Goal: Task Accomplishment & Management: Manage account settings

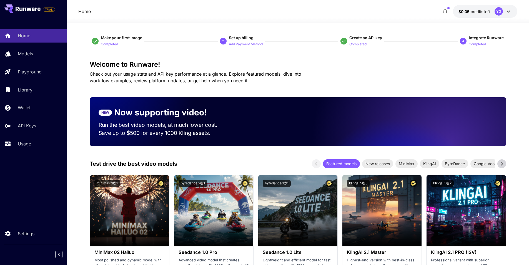
click at [481, 14] on button "$0.05 credits left YG" at bounding box center [485, 11] width 64 height 13
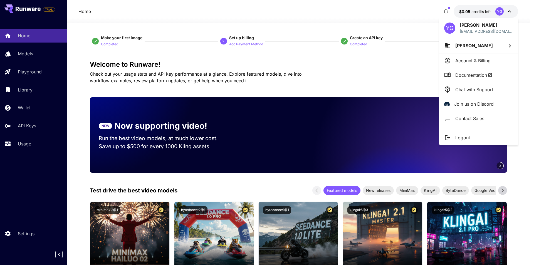
click at [47, 71] on div at bounding box center [267, 132] width 534 height 265
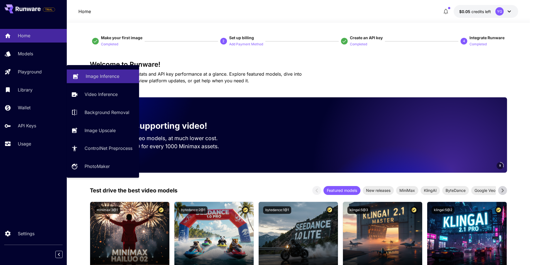
click at [102, 71] on link "Image Inference" at bounding box center [103, 76] width 72 height 14
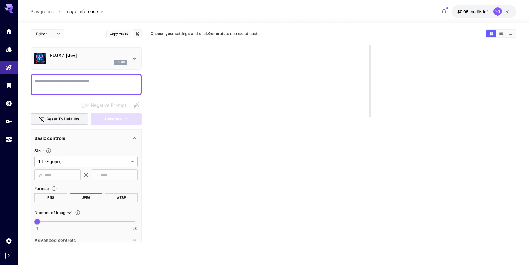
click at [128, 59] on div "FLUX.1 [dev] flux1d" at bounding box center [85, 58] width 103 height 17
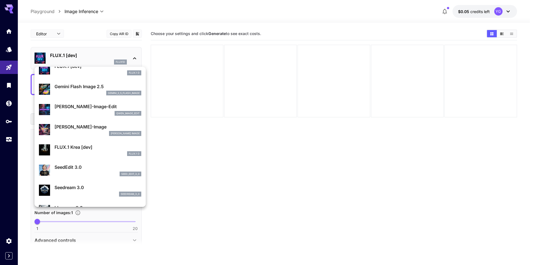
scroll to position [83, 0]
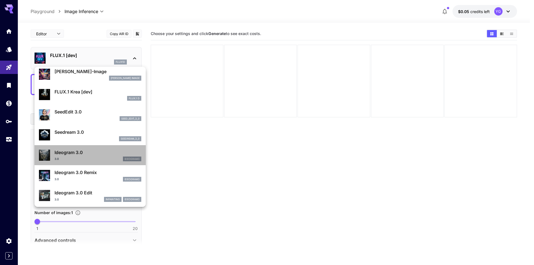
click at [106, 156] on div "Ideogram 3.0 3.0 ideogram3" at bounding box center [97, 155] width 87 height 13
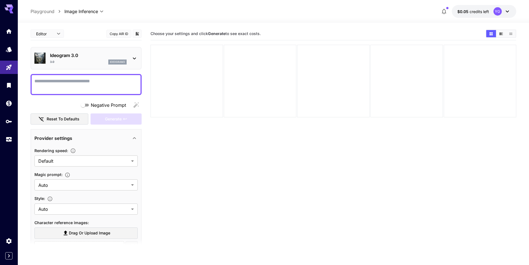
click at [89, 61] on div "3.0 ideogram3" at bounding box center [88, 61] width 77 height 5
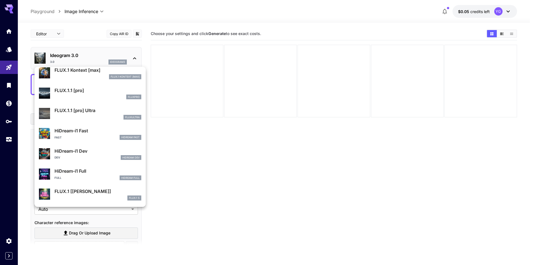
scroll to position [429, 0]
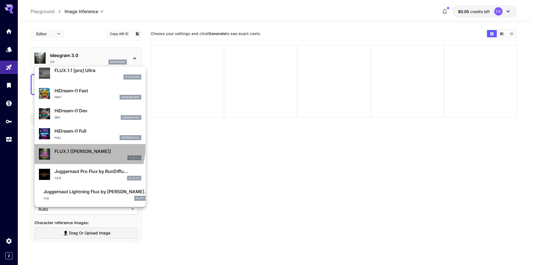
click at [89, 148] on p "FLUX.1 [[PERSON_NAME]]" at bounding box center [97, 151] width 87 height 7
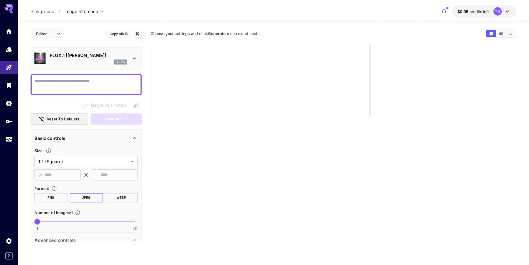
click at [69, 82] on textarea "Negative Prompt" at bounding box center [85, 84] width 103 height 13
paste textarea "**********"
type textarea "**********"
click at [113, 121] on span "Generate" at bounding box center [113, 119] width 17 height 7
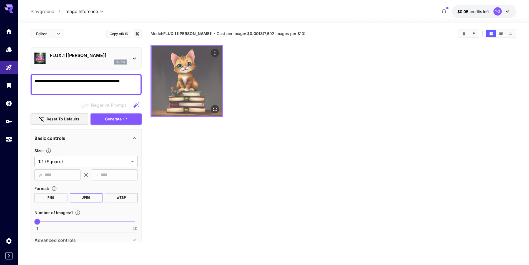
click at [191, 74] on img at bounding box center [187, 81] width 70 height 70
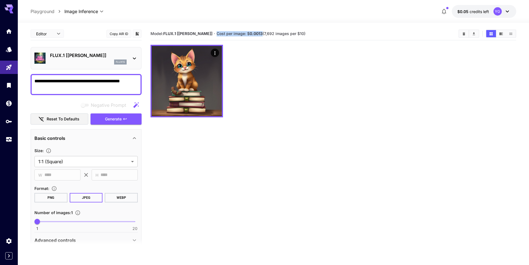
drag, startPoint x: 198, startPoint y: 34, endPoint x: 245, endPoint y: 33, distance: 46.4
click at [245, 33] on section "Model: FLUX.1 [[PERSON_NAME]] · Cost per image: $ 0.0013 (7,692 images per $10)" at bounding box center [303, 33] width 304 height 7
copy span "Cost per image: $ 0.0013"
click at [91, 57] on p "FLUX.1 [[PERSON_NAME]]" at bounding box center [88, 55] width 77 height 7
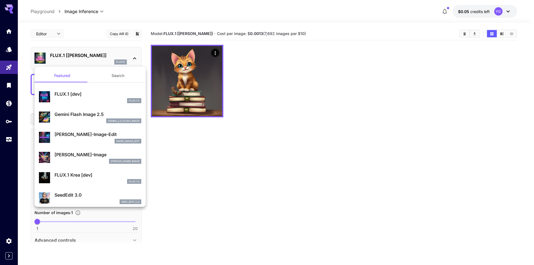
click at [115, 76] on button "Search" at bounding box center [118, 75] width 56 height 13
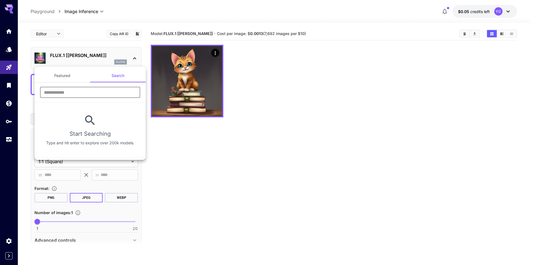
click at [81, 90] on input "text" at bounding box center [90, 92] width 100 height 11
paste input "*********"
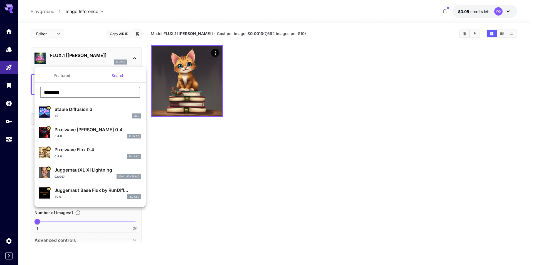
type input "*********"
click at [88, 114] on div "1.0 SD 3" at bounding box center [97, 115] width 87 height 5
type input "**"
type input "*"
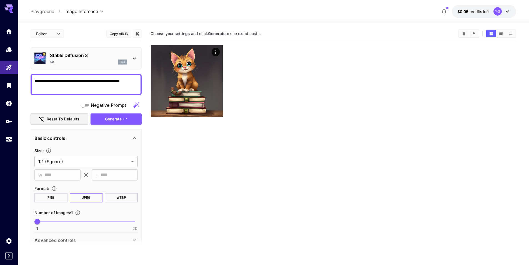
click at [78, 86] on textarea "**********" at bounding box center [85, 84] width 103 height 13
paste textarea "**********"
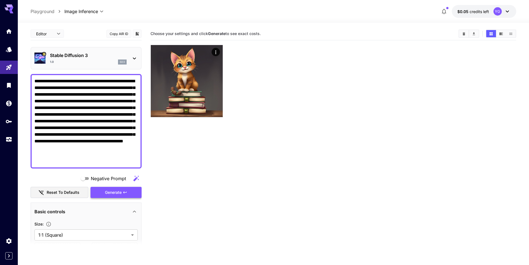
type textarea "**********"
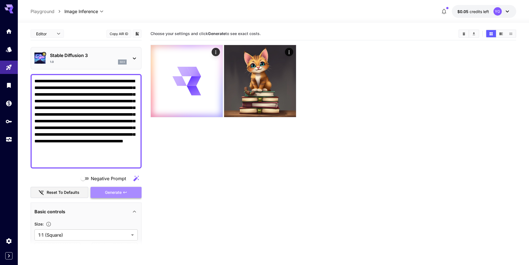
click at [110, 189] on span "Generate" at bounding box center [113, 192] width 17 height 7
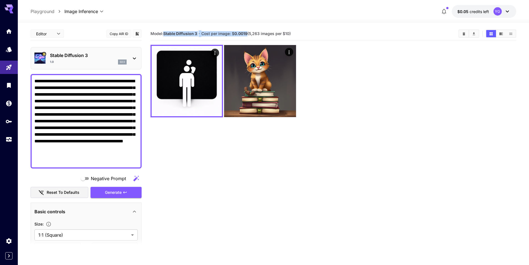
drag, startPoint x: 165, startPoint y: 33, endPoint x: 248, endPoint y: 31, distance: 83.1
click at [248, 31] on section "Model: Stable Diffusion 3 · Cost per image: $ 0.0019 (5,263 images per $10)" at bounding box center [303, 33] width 304 height 7
copy section "Stable Diffusion 3 · Cost per image: $ 0.0019"
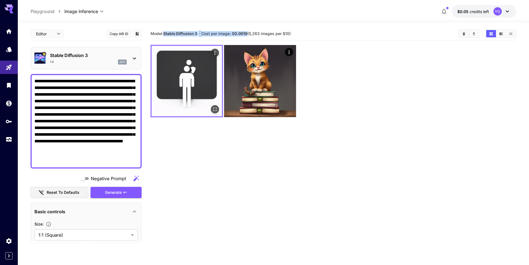
click at [192, 83] on img at bounding box center [187, 81] width 70 height 70
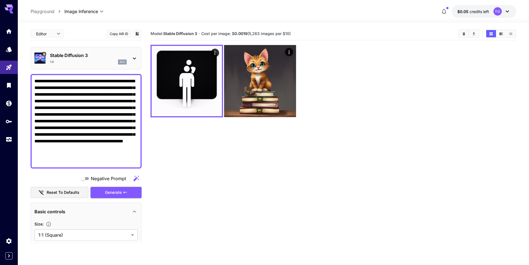
click at [89, 58] on p "Stable Diffusion 3" at bounding box center [88, 55] width 77 height 7
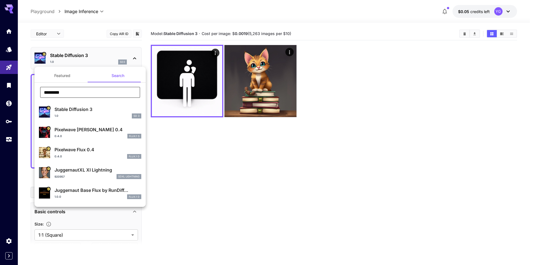
click at [91, 91] on input "*********" at bounding box center [90, 92] width 100 height 11
paste input "**********"
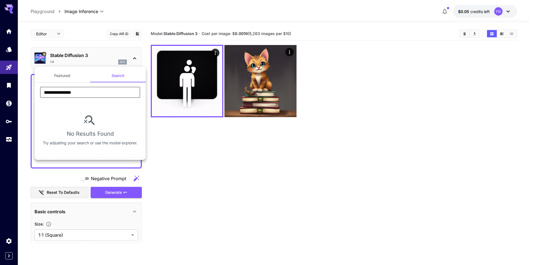
type input "**********"
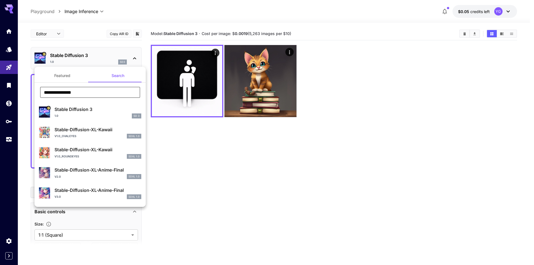
click at [131, 57] on div at bounding box center [267, 132] width 534 height 265
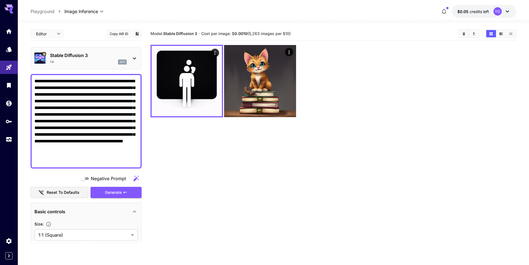
click at [116, 59] on div "Stable Diffusion 3 1.0 sd3" at bounding box center [88, 58] width 77 height 13
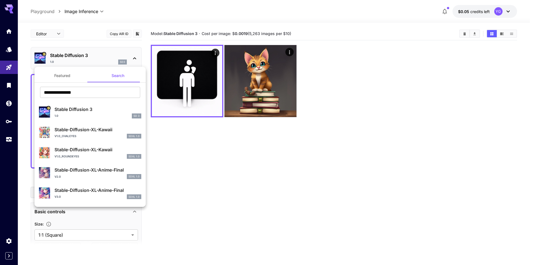
click at [68, 76] on button "Featured" at bounding box center [62, 75] width 56 height 13
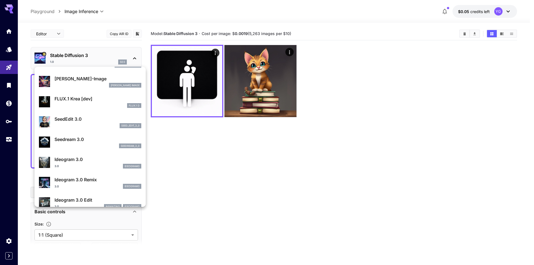
scroll to position [83, 0]
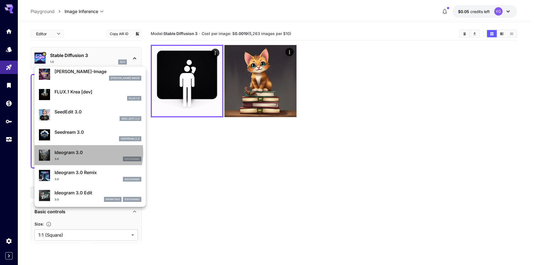
click at [84, 153] on p "Ideogram 3.0" at bounding box center [97, 152] width 87 height 7
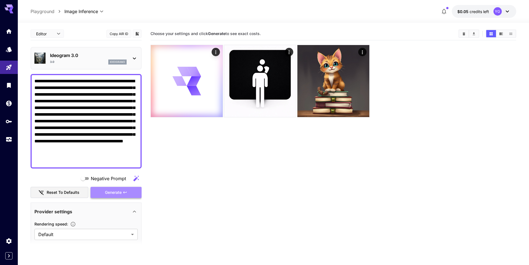
click at [110, 192] on span "Generate" at bounding box center [113, 192] width 17 height 7
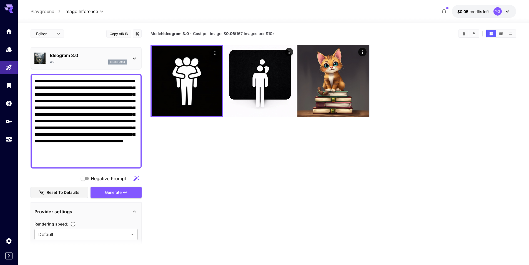
click at [91, 59] on div "Ideogram 3.0 3.0 ideogram3" at bounding box center [88, 58] width 77 height 13
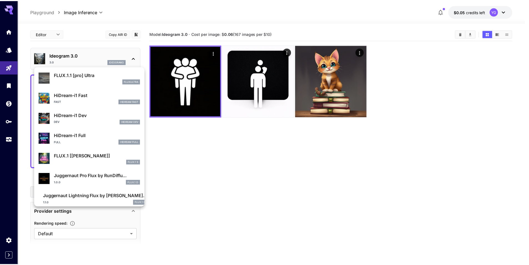
scroll to position [429, 0]
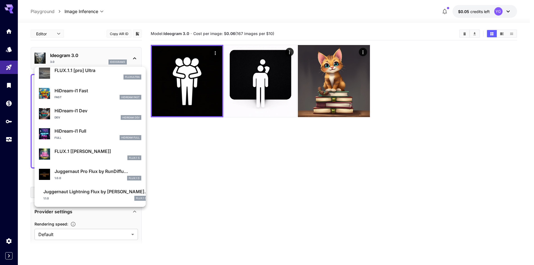
click at [94, 152] on p "FLUX.1 [[PERSON_NAME]]" at bounding box center [97, 151] width 87 height 7
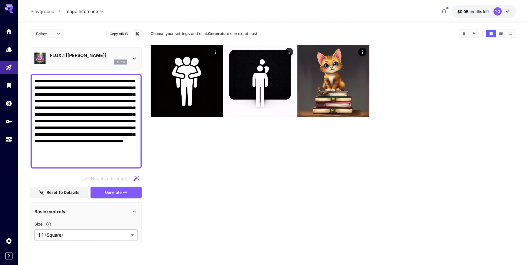
click at [96, 62] on div "flux1s" at bounding box center [88, 61] width 77 height 5
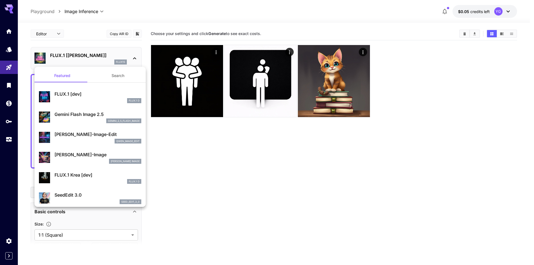
click at [111, 77] on button "Search" at bounding box center [118, 75] width 56 height 13
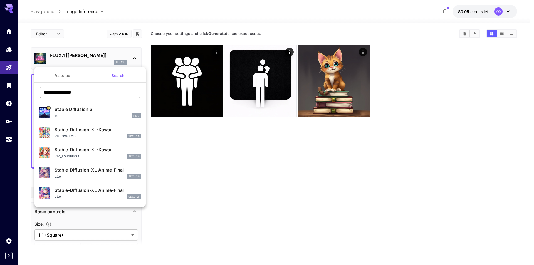
click at [84, 90] on input "**********" at bounding box center [90, 92] width 100 height 11
paste input "text"
type input "**********"
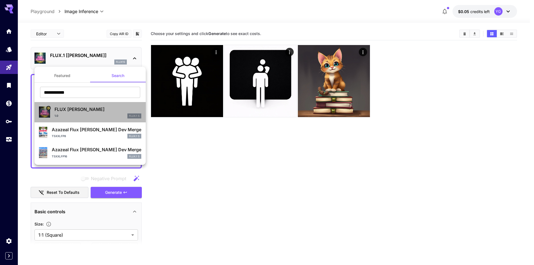
click at [88, 113] on div "FLUX [PERSON_NAME] 1.0 FLUX.1 S" at bounding box center [97, 112] width 87 height 13
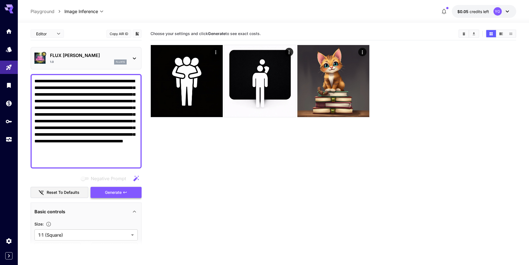
click at [116, 191] on span "Generate" at bounding box center [113, 192] width 17 height 7
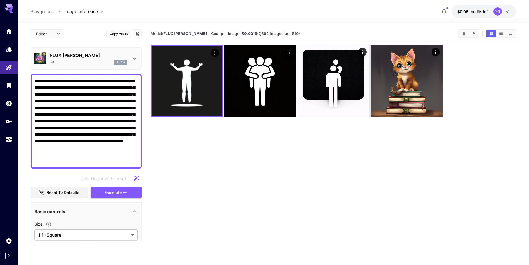
drag, startPoint x: 194, startPoint y: 33, endPoint x: 285, endPoint y: 33, distance: 91.2
click at [285, 33] on section "Model: FLUX [PERSON_NAME] · Cost per image: $ 0.0013 (7,692 images per $10)" at bounding box center [303, 33] width 304 height 7
copy span "Cost per image: $ 0.0013 (7,692 images per $10)"
click at [300, 35] on section "Model: FLUX [PERSON_NAME] · Cost per image: $ 0.0013 (7,692 images per $10)" at bounding box center [303, 33] width 304 height 7
click at [9, 32] on icon "Home" at bounding box center [9, 29] width 7 height 7
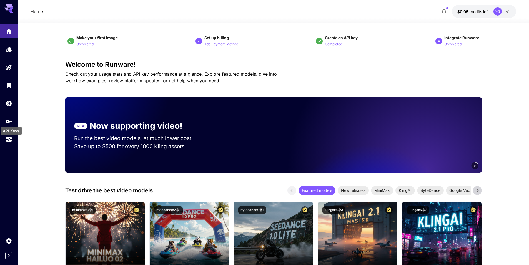
click at [8, 125] on div "API Keys" at bounding box center [11, 129] width 22 height 13
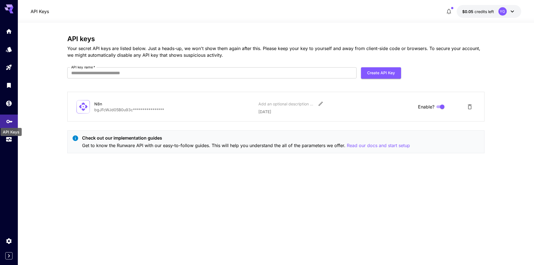
click at [9, 124] on link at bounding box center [9, 121] width 18 height 14
click at [157, 108] on p "**********" at bounding box center [174, 110] width 160 height 6
click at [155, 109] on p "**********" at bounding box center [174, 110] width 160 height 6
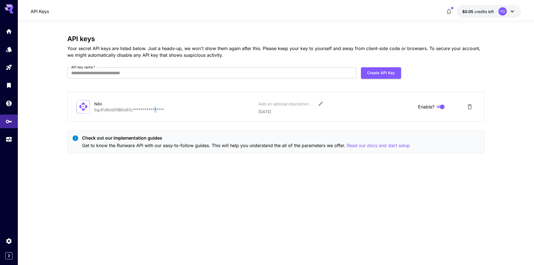
click at [155, 109] on p "**********" at bounding box center [174, 110] width 160 height 6
click at [471, 107] on icon "Delete API Key" at bounding box center [469, 106] width 4 height 5
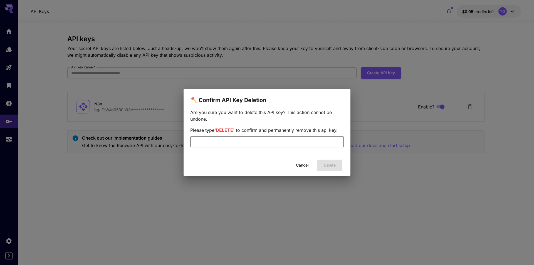
click at [272, 142] on input "text" at bounding box center [266, 141] width 153 height 11
type input "******"
click at [326, 164] on button "Delete" at bounding box center [329, 165] width 25 height 11
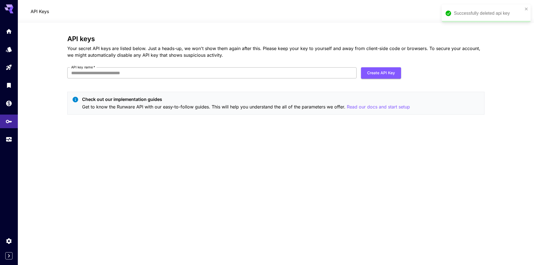
click at [163, 76] on input "API key name   *" at bounding box center [211, 72] width 289 height 11
type input "***"
click button "Create API Key" at bounding box center [381, 72] width 40 height 11
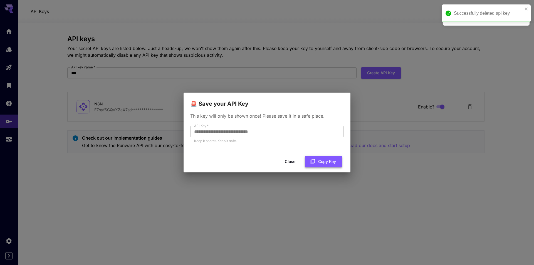
click at [318, 159] on button "Copy Key" at bounding box center [323, 161] width 37 height 11
click at [291, 162] on button "Close" at bounding box center [289, 161] width 25 height 11
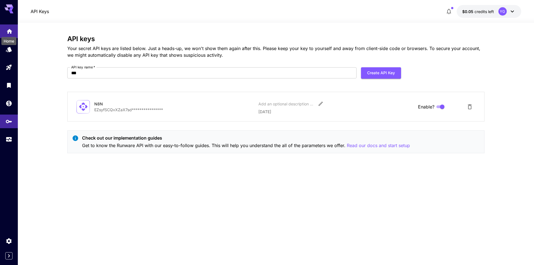
click at [9, 33] on icon "Home" at bounding box center [9, 29] width 7 height 7
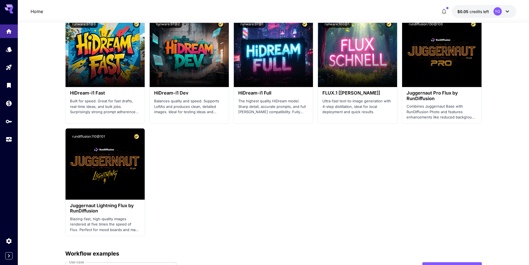
scroll to position [1084, 0]
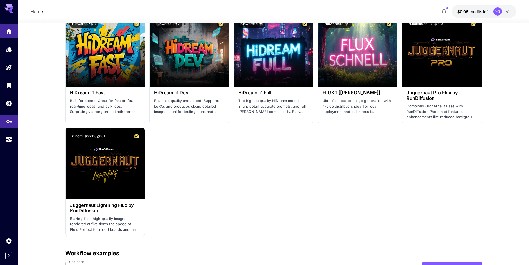
click at [8, 121] on icon "API Keys" at bounding box center [9, 119] width 7 height 7
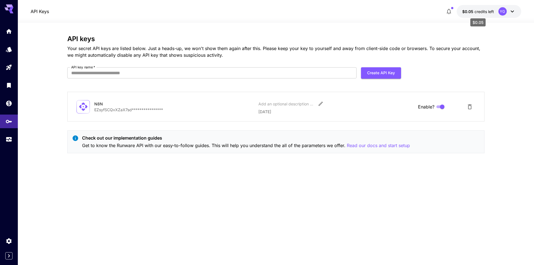
click at [485, 12] on span "credits left" at bounding box center [483, 11] width 19 height 5
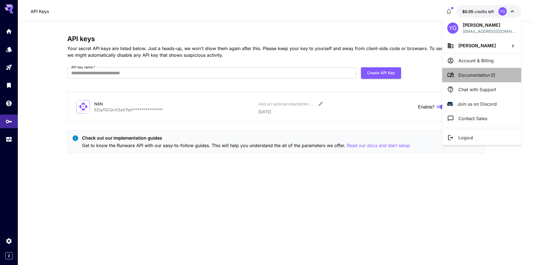
click at [469, 74] on span "Documentation" at bounding box center [476, 75] width 37 height 7
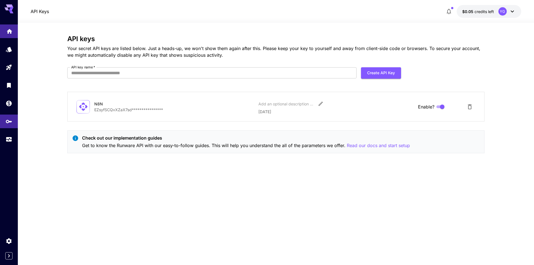
click at [10, 32] on icon "Home" at bounding box center [10, 29] width 6 height 5
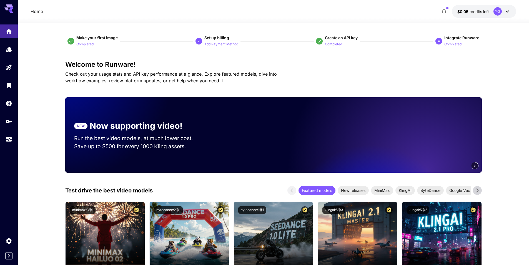
click at [456, 43] on p "Completed" at bounding box center [453, 44] width 17 height 5
click at [457, 35] on span "Integrate Runware" at bounding box center [462, 37] width 35 height 5
click at [457, 37] on span "Integrate Runware" at bounding box center [462, 37] width 35 height 5
click at [450, 44] on p "Completed" at bounding box center [453, 44] width 17 height 5
click at [455, 36] on span "Integrate Runware" at bounding box center [462, 37] width 35 height 5
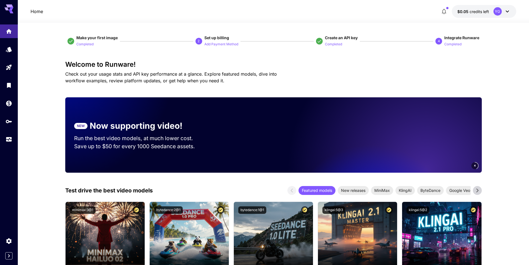
click at [439, 43] on p "4" at bounding box center [439, 41] width 2 height 5
click at [452, 39] on span "Integrate Runware" at bounding box center [462, 37] width 35 height 5
click at [10, 140] on icon "Usage" at bounding box center [9, 137] width 7 height 7
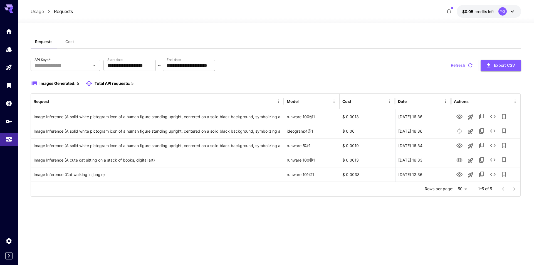
click at [68, 42] on span "Cost" at bounding box center [69, 41] width 9 height 5
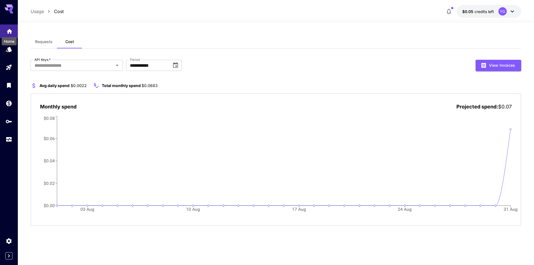
click at [6, 33] on icon "Home" at bounding box center [9, 29] width 7 height 7
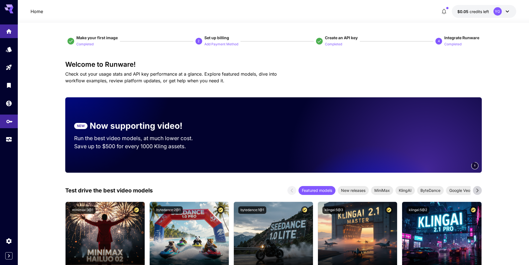
click at [13, 120] on link at bounding box center [9, 121] width 18 height 14
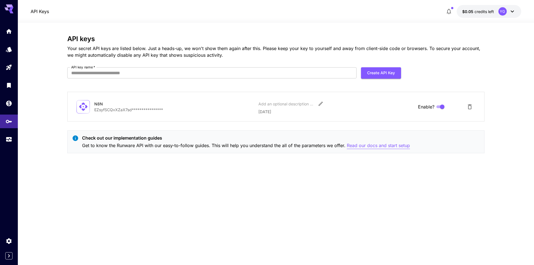
click at [367, 147] on p "Read our docs and start setup" at bounding box center [378, 145] width 63 height 7
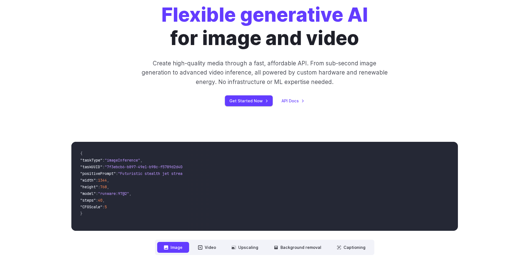
scroll to position [56, 0]
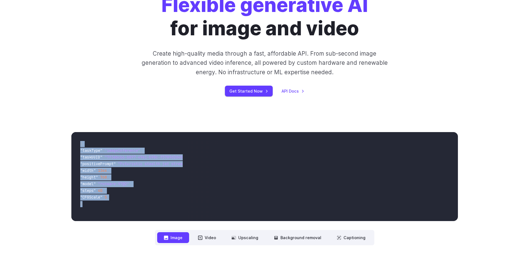
drag, startPoint x: 80, startPoint y: 144, endPoint x: 103, endPoint y: 203, distance: 62.9
click at [103, 203] on code "{ "taskType" : "imageInference" , "taskUUID" : "7f3ebcb6-b897-49e1-b98c-f5789d2…" at bounding box center [129, 176] width 107 height 80
copy code "{ "taskType" : "imageInference" , "taskUUID" : "7f3ebcb6-b897-49e1-b98c-f5789d2…"
click at [297, 89] on link "API Docs" at bounding box center [293, 91] width 23 height 6
